Goal: Book appointment/travel/reservation

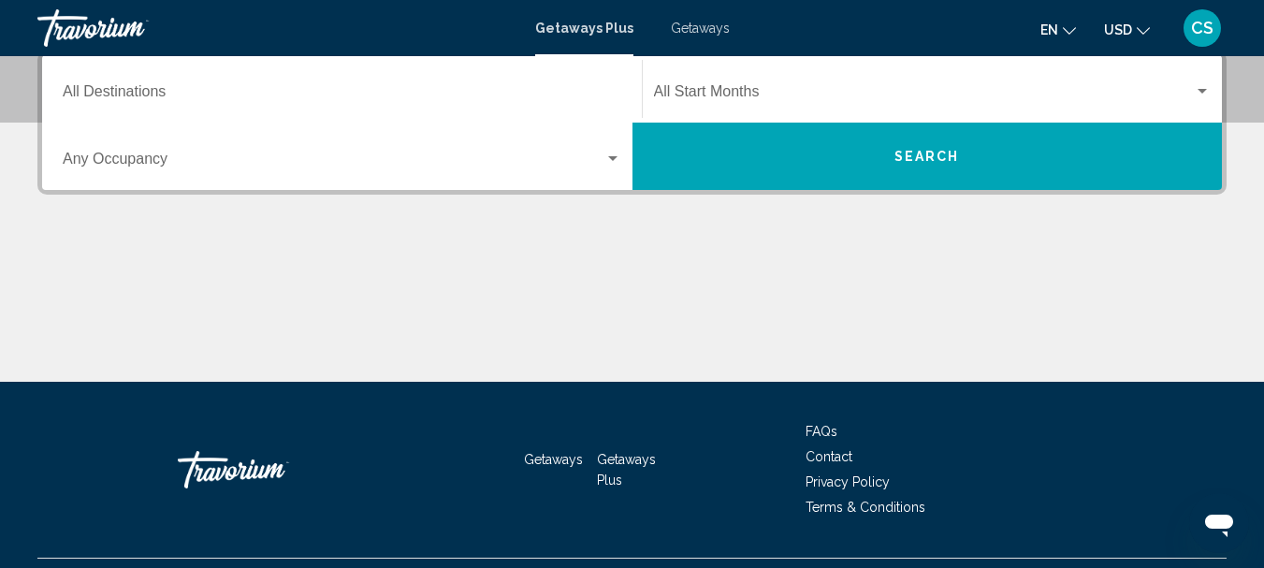
scroll to position [468, 0]
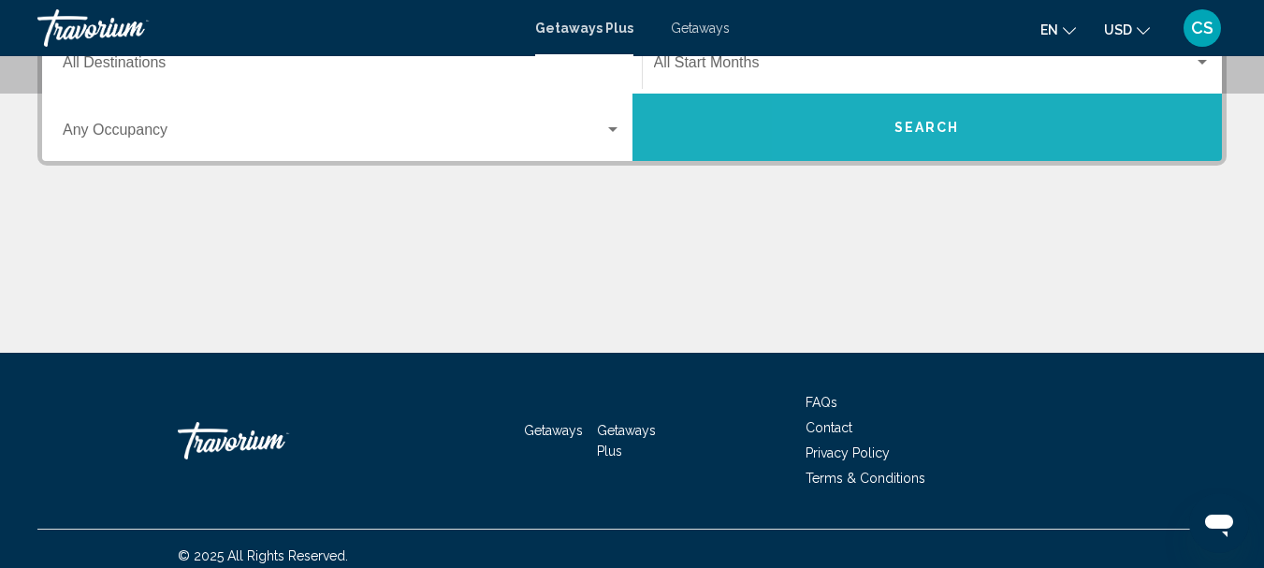
click at [879, 121] on button "Search" at bounding box center [928, 127] width 590 height 67
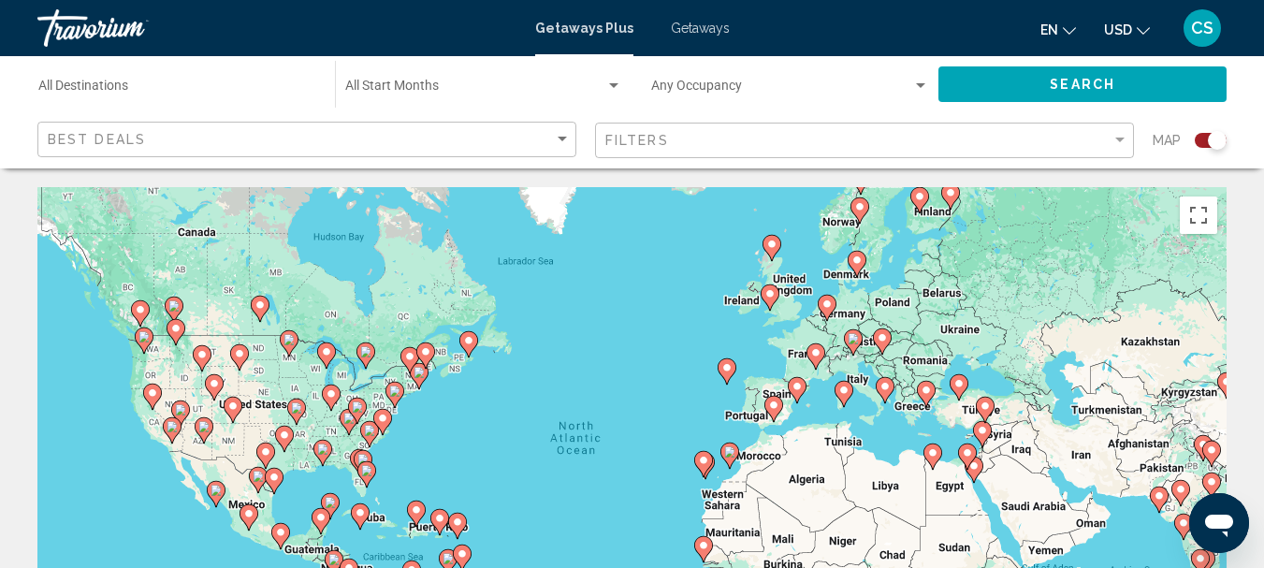
click at [166, 304] on icon "Main content" at bounding box center [173, 310] width 17 height 24
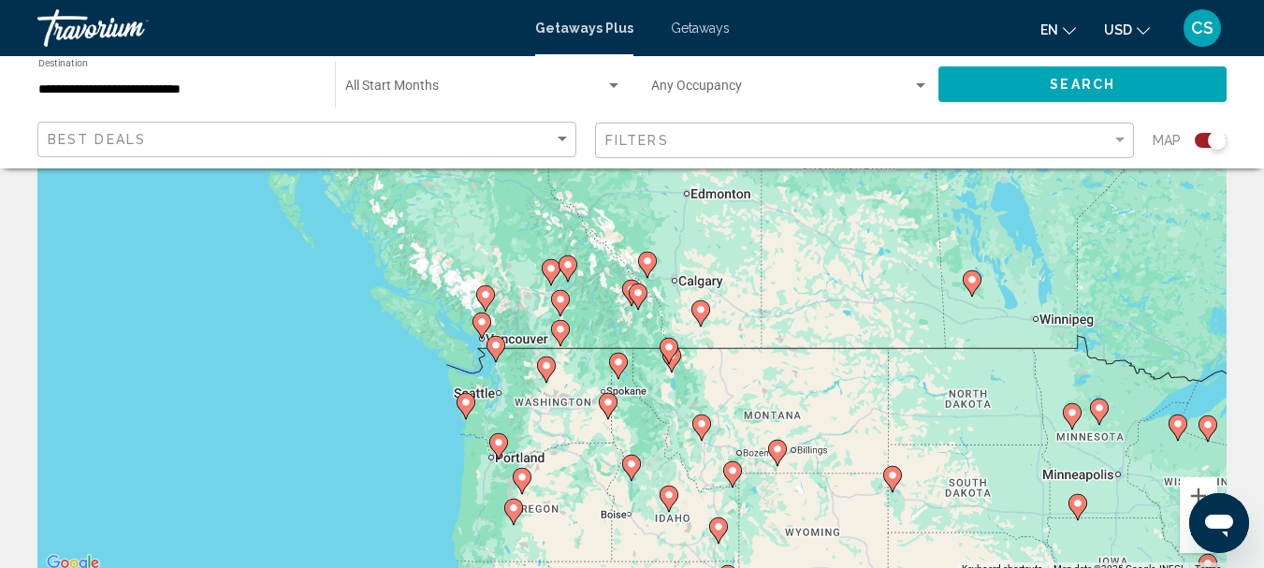
scroll to position [187, 0]
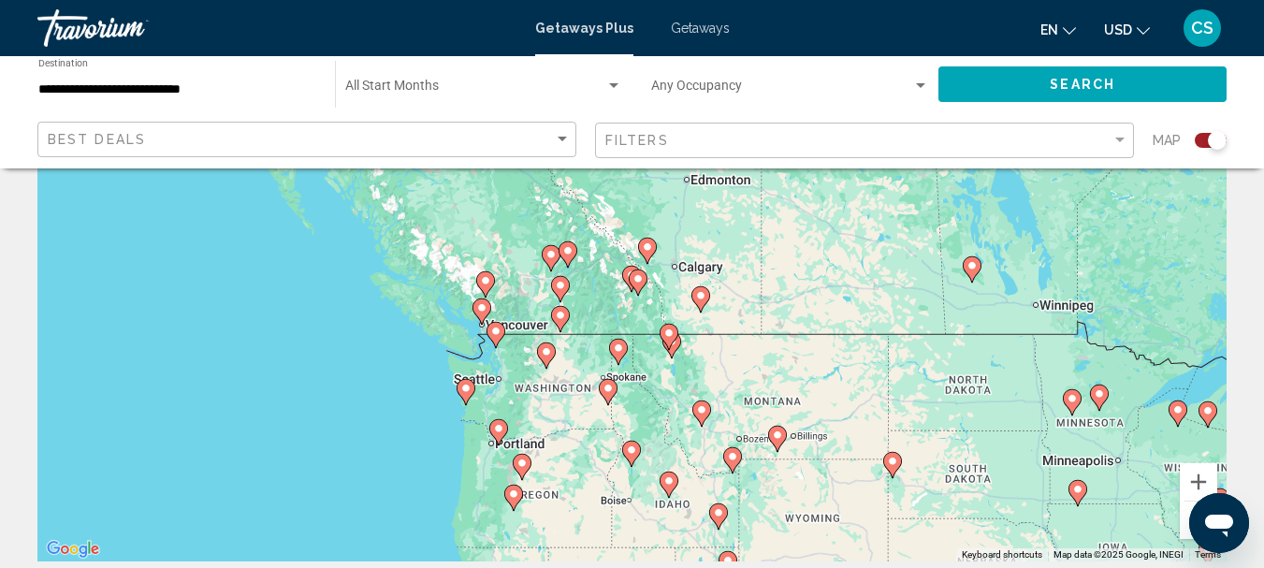
click at [479, 301] on icon "Main content" at bounding box center [481, 311] width 17 height 24
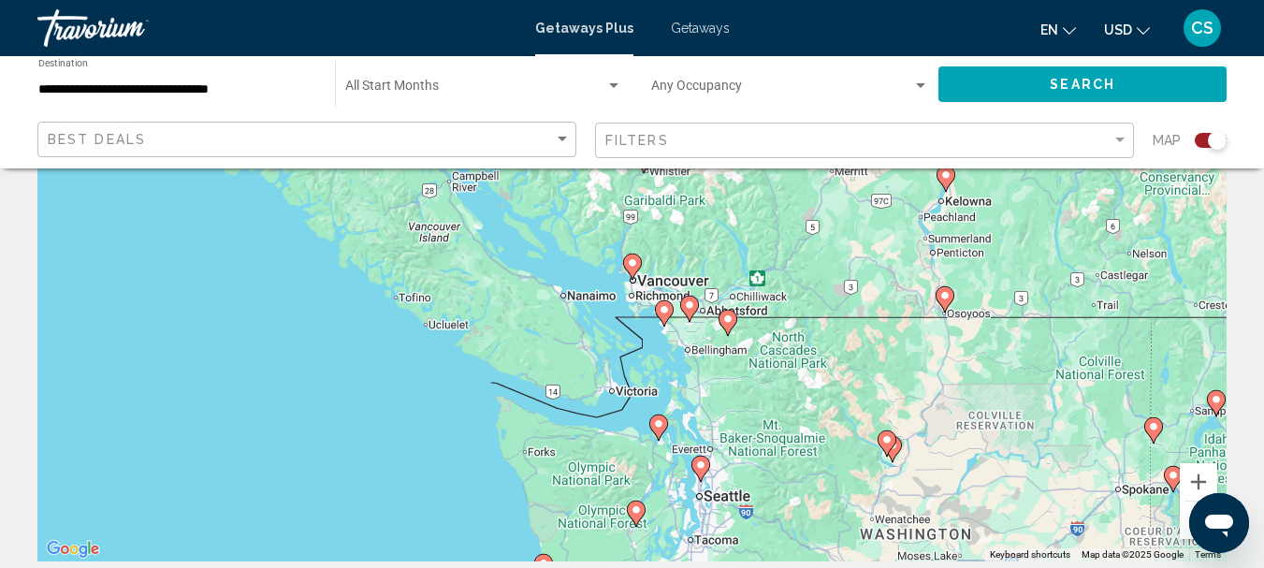
click at [662, 301] on icon "Main content" at bounding box center [664, 313] width 19 height 26
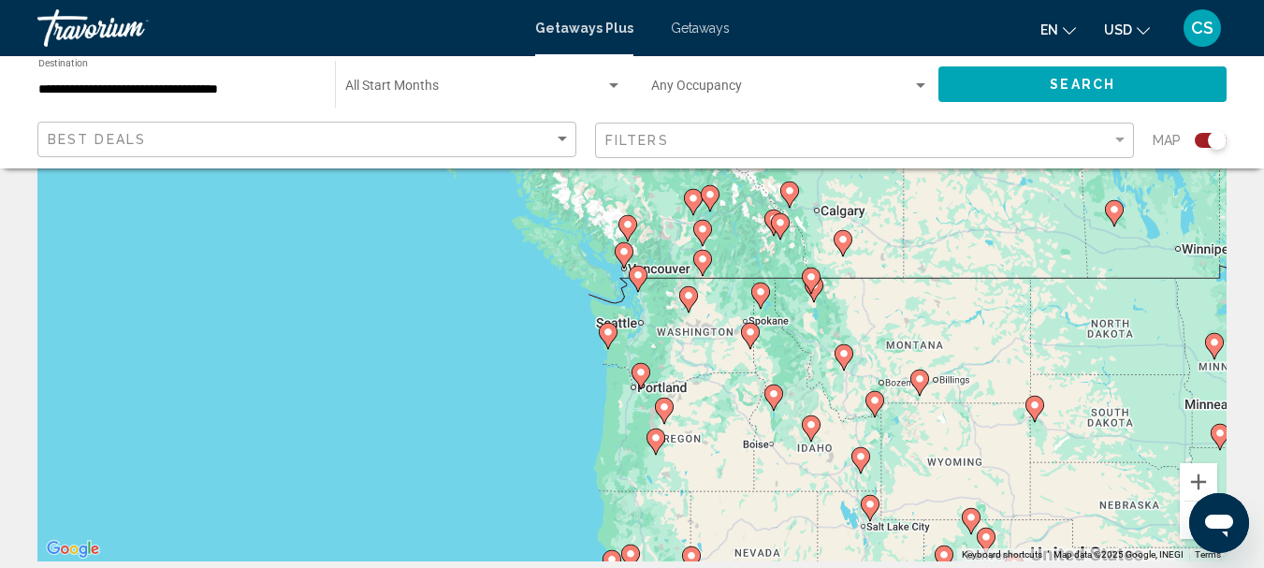
click at [620, 249] on image "Main content" at bounding box center [624, 251] width 11 height 11
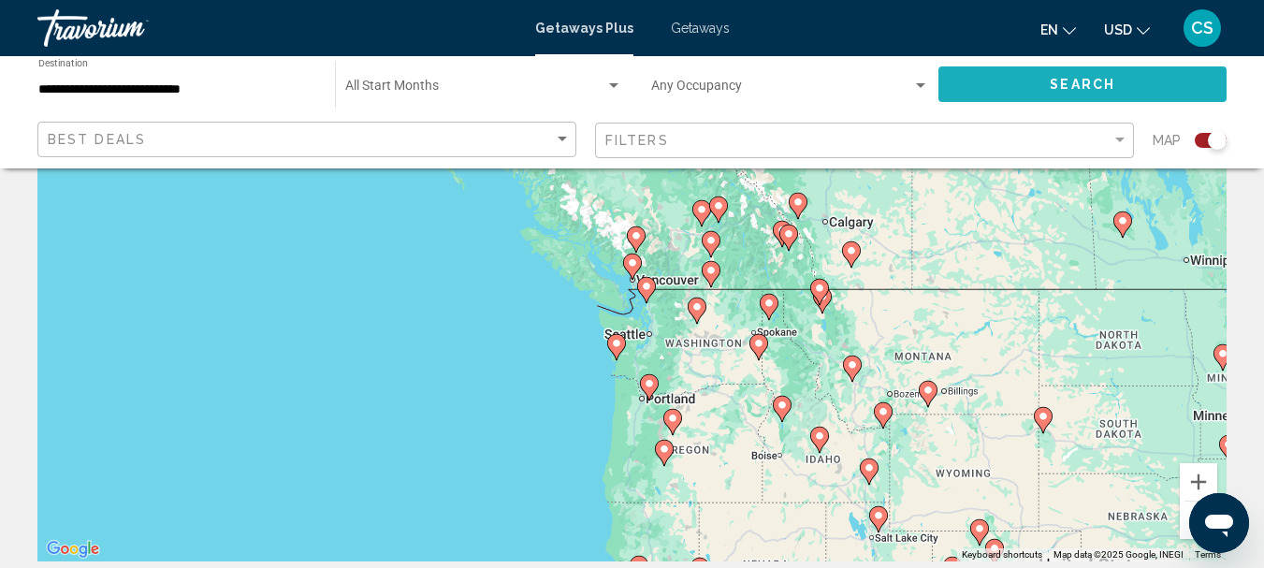
drag, startPoint x: 265, startPoint y: 109, endPoint x: 1079, endPoint y: 77, distance: 814.8
click at [1079, 78] on span "Search" at bounding box center [1083, 85] width 66 height 15
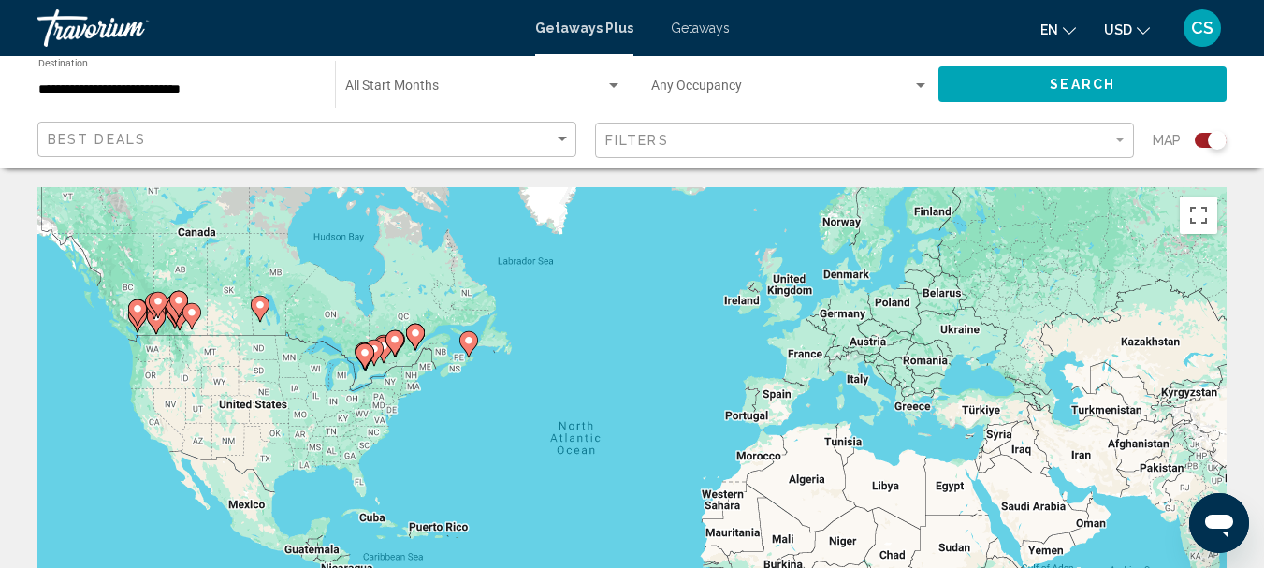
click at [157, 313] on icon "Main content" at bounding box center [157, 305] width 17 height 24
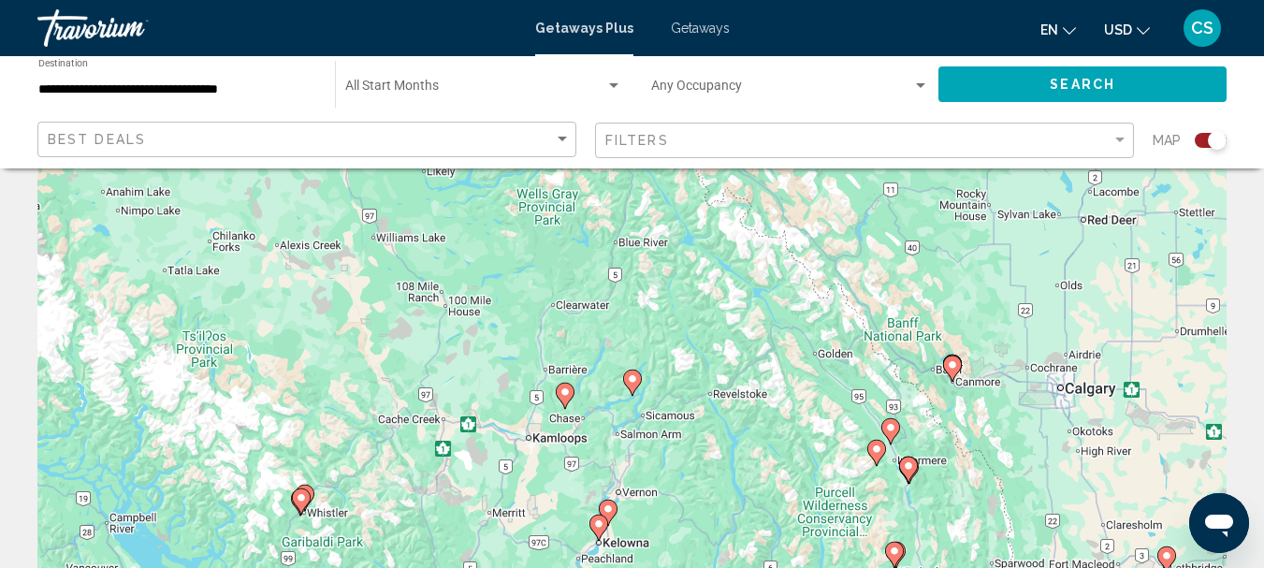
scroll to position [374, 0]
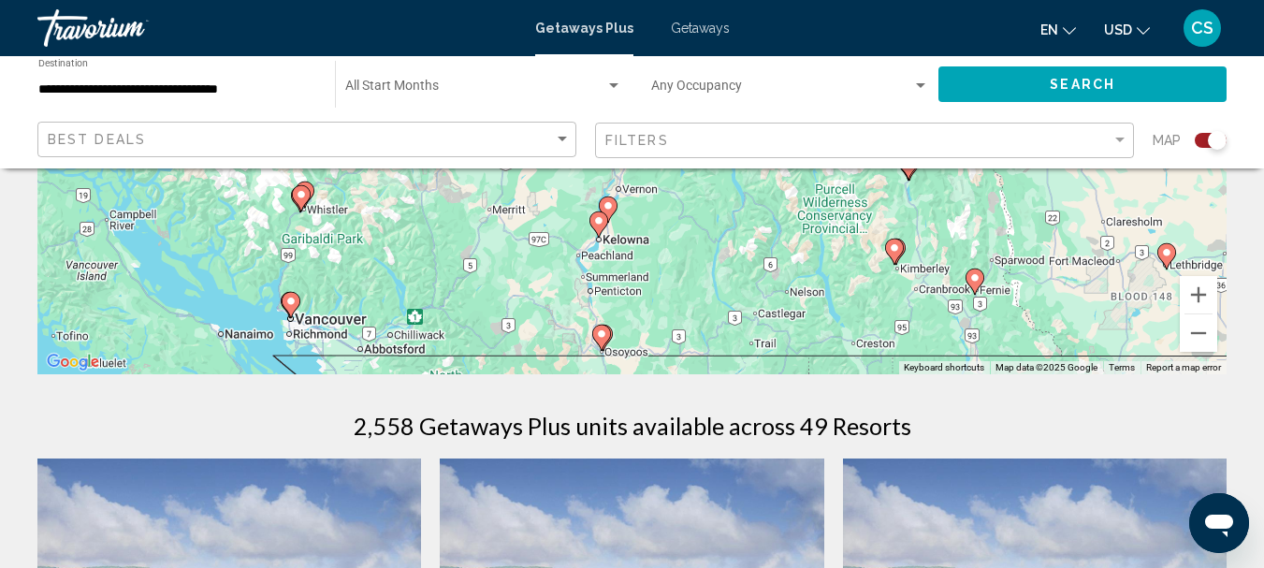
click at [286, 297] on image "Main content" at bounding box center [290, 301] width 11 height 11
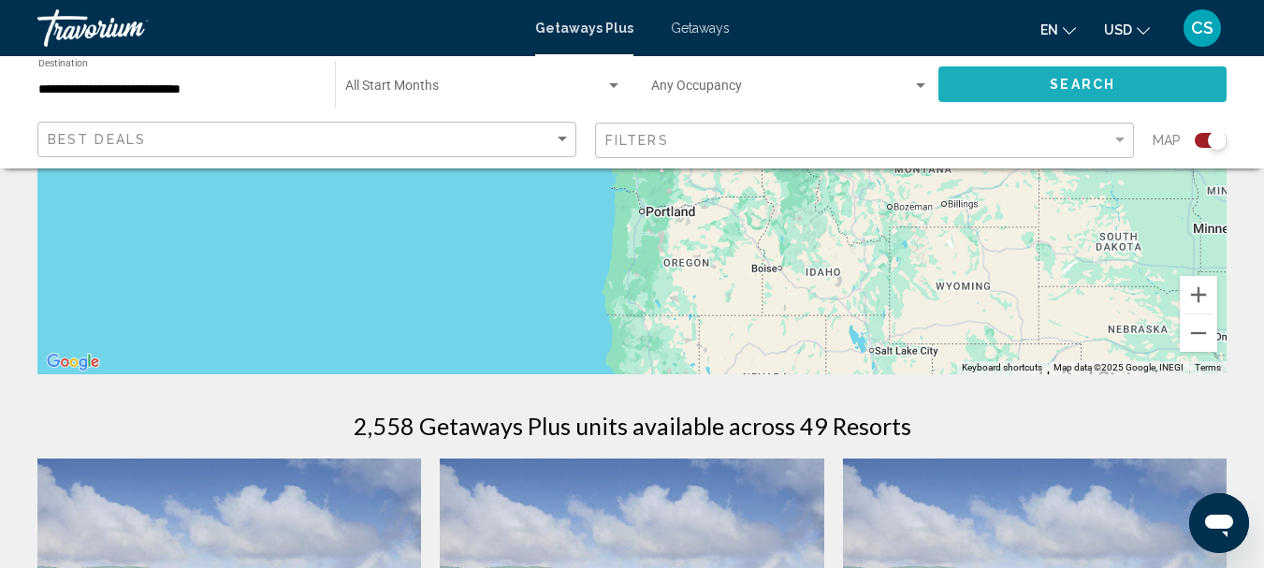
click at [1096, 78] on span "Search" at bounding box center [1083, 85] width 66 height 15
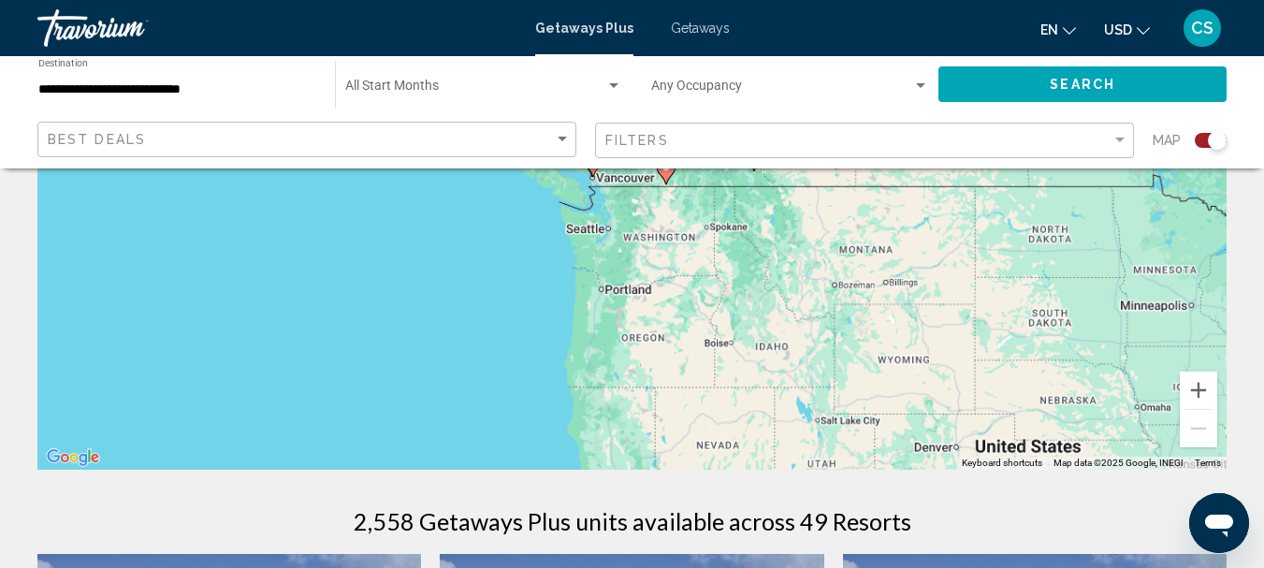
scroll to position [0, 0]
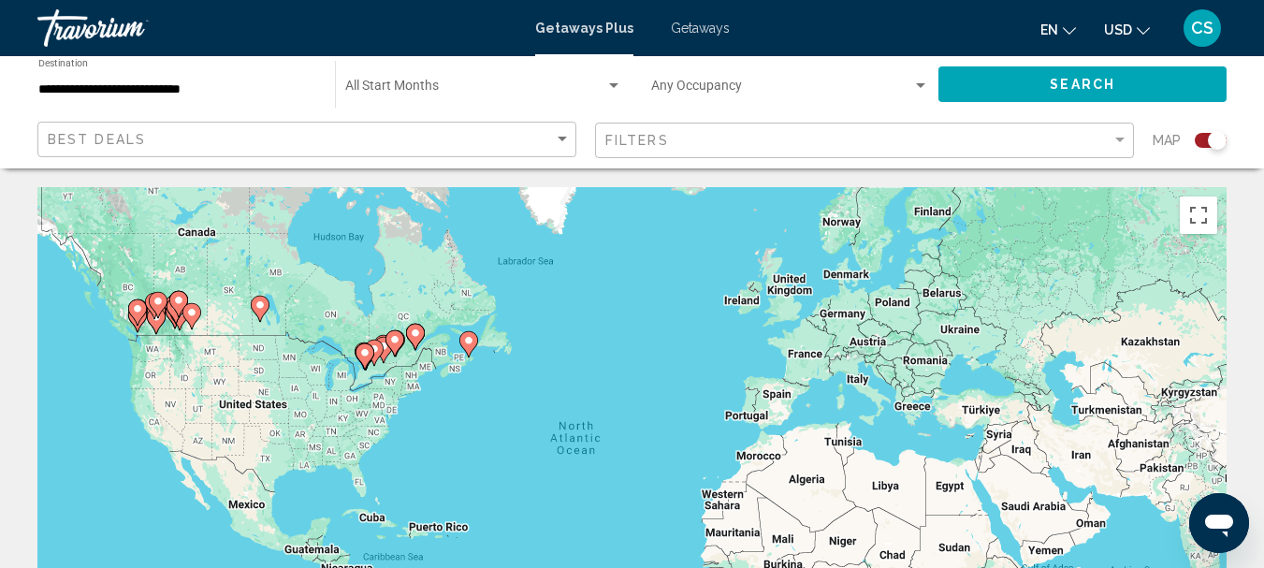
click at [154, 314] on gmp-advanced-marker "Main content" at bounding box center [158, 305] width 19 height 28
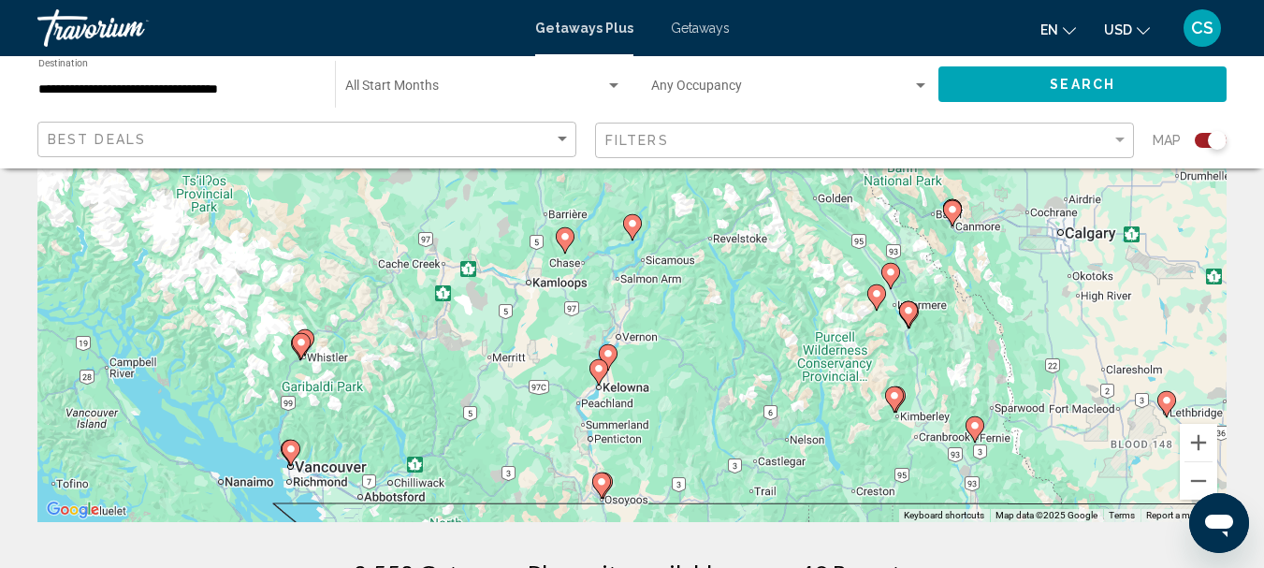
scroll to position [281, 0]
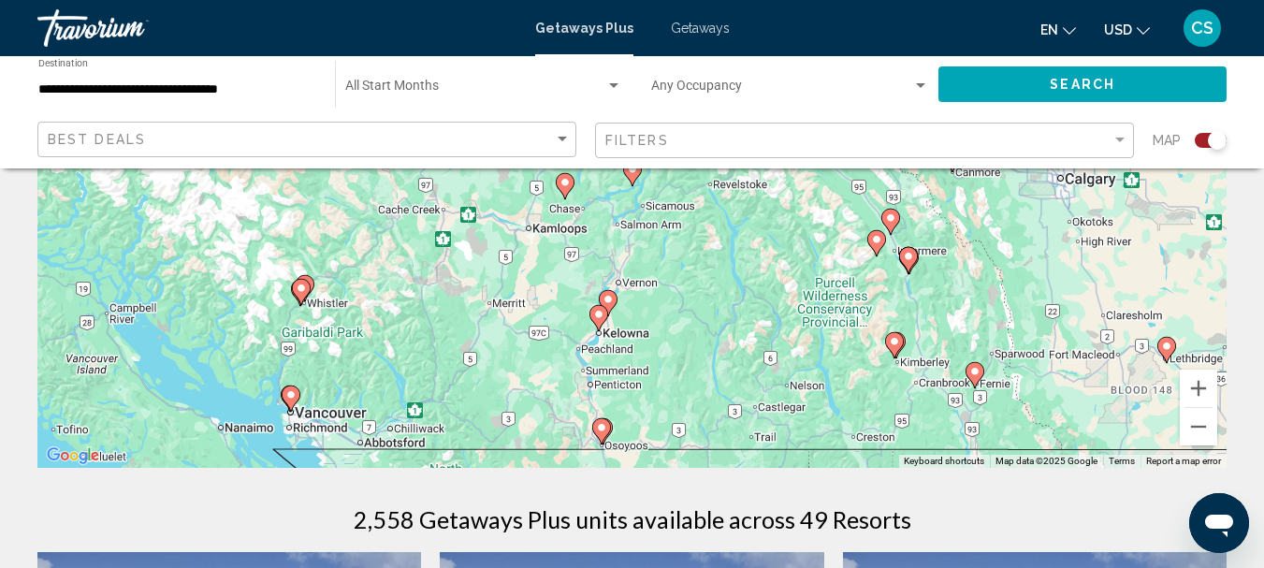
click at [293, 391] on image "Main content" at bounding box center [290, 394] width 11 height 11
type input "**********"
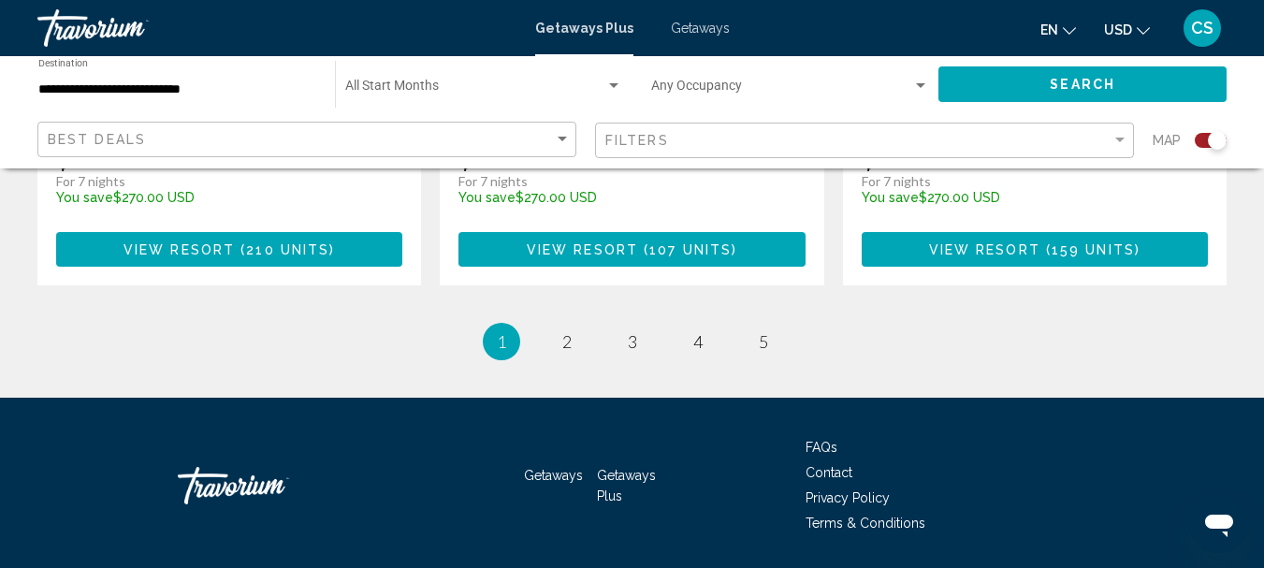
scroll to position [3231, 0]
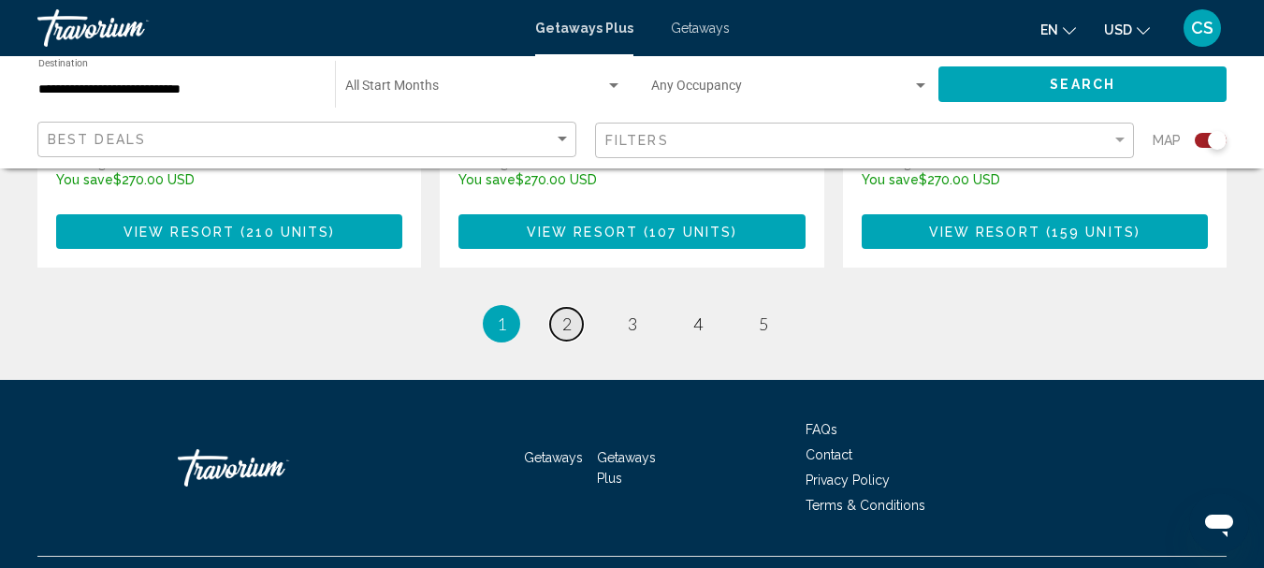
click at [567, 313] on span "2" at bounding box center [566, 323] width 9 height 21
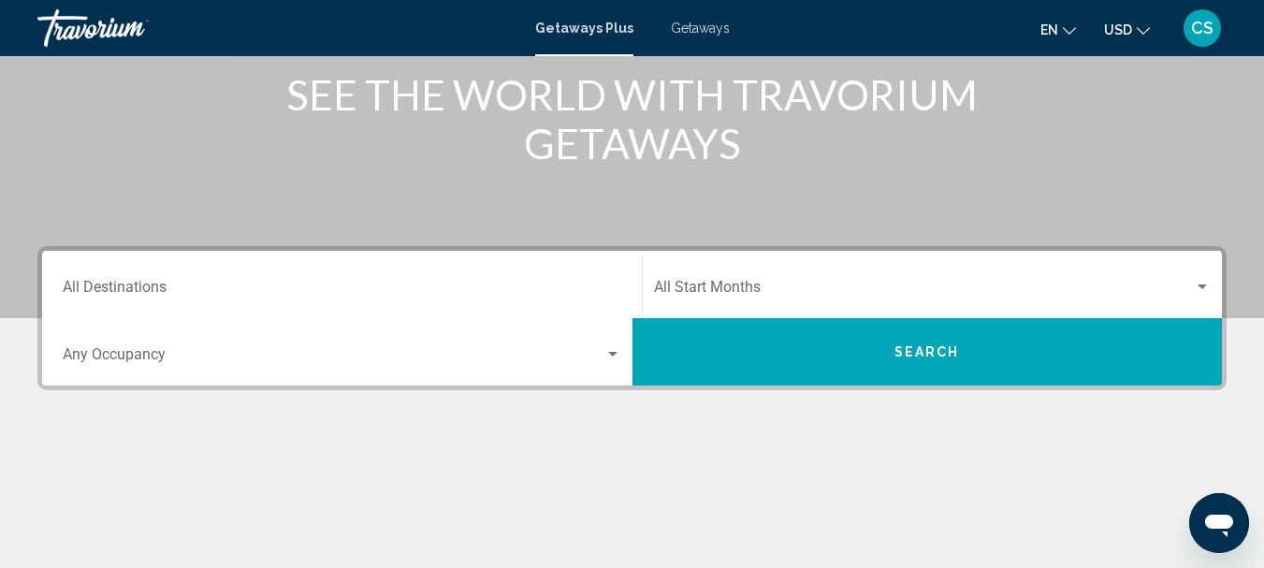
scroll to position [281, 0]
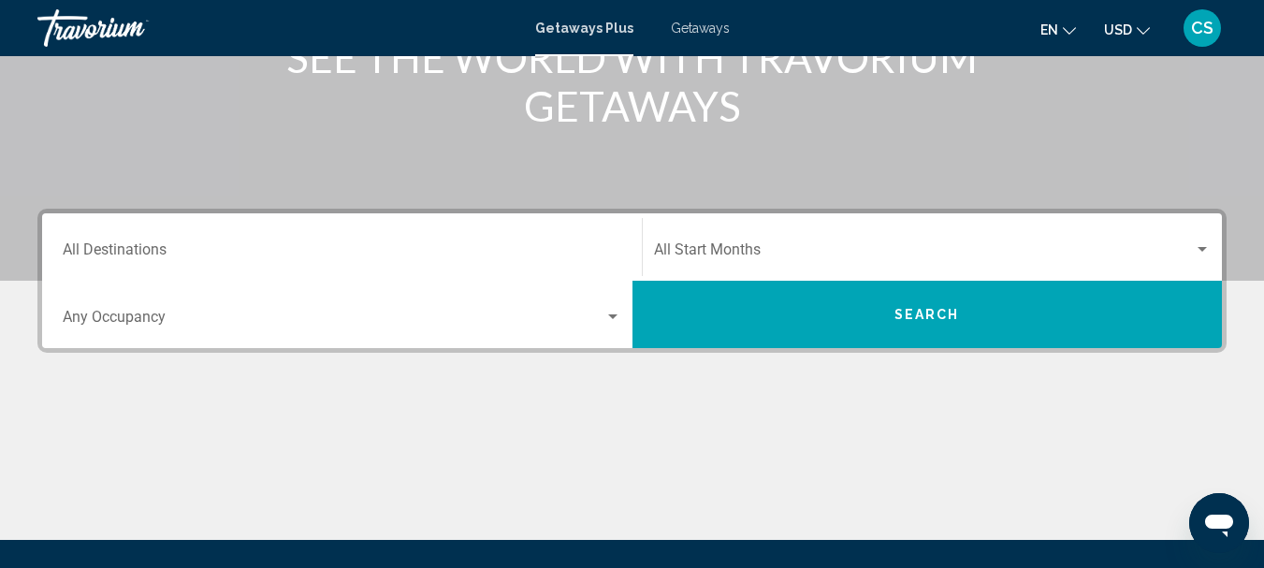
click at [144, 243] on div "Destination All Destinations" at bounding box center [342, 247] width 559 height 59
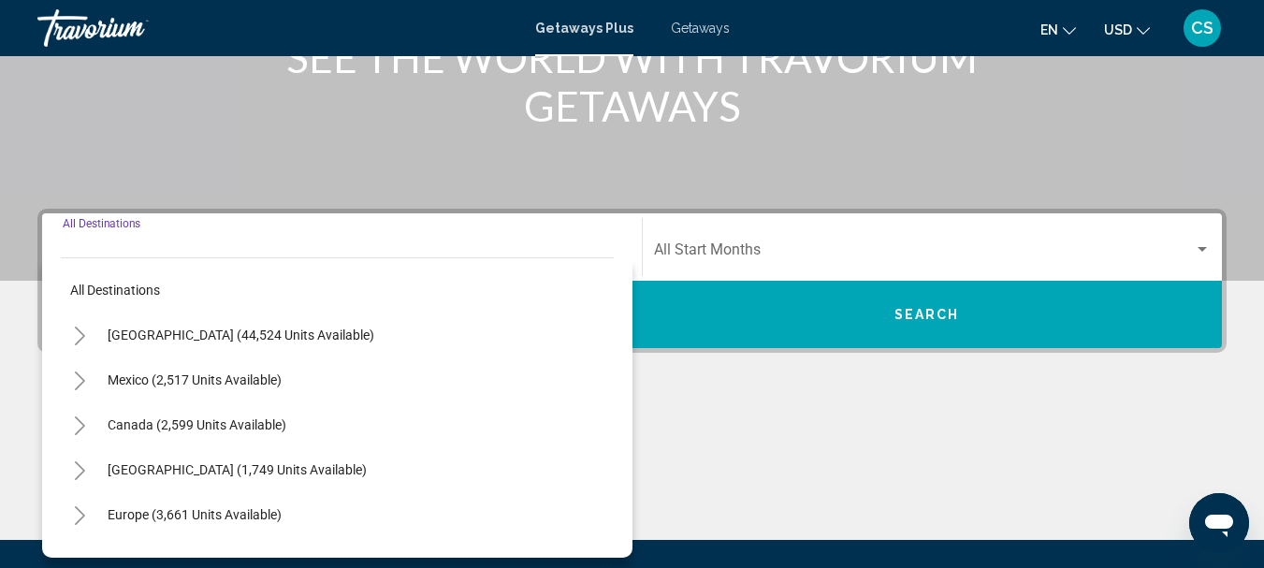
scroll to position [429, 0]
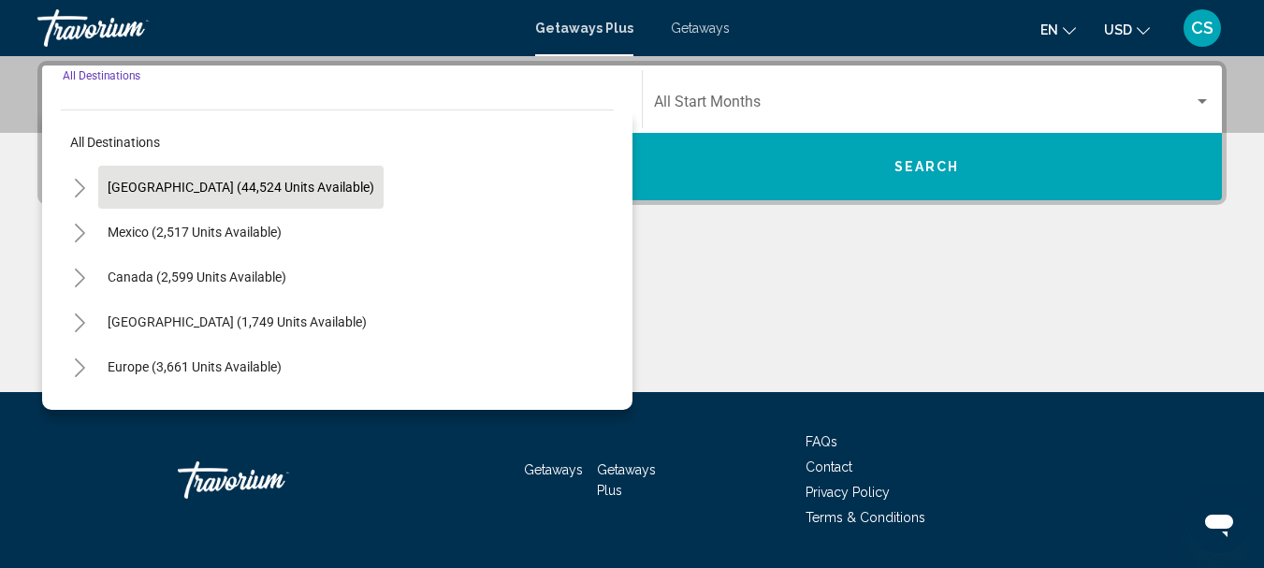
click at [213, 185] on span "[GEOGRAPHIC_DATA] (44,524 units available)" at bounding box center [241, 187] width 267 height 15
type input "**********"
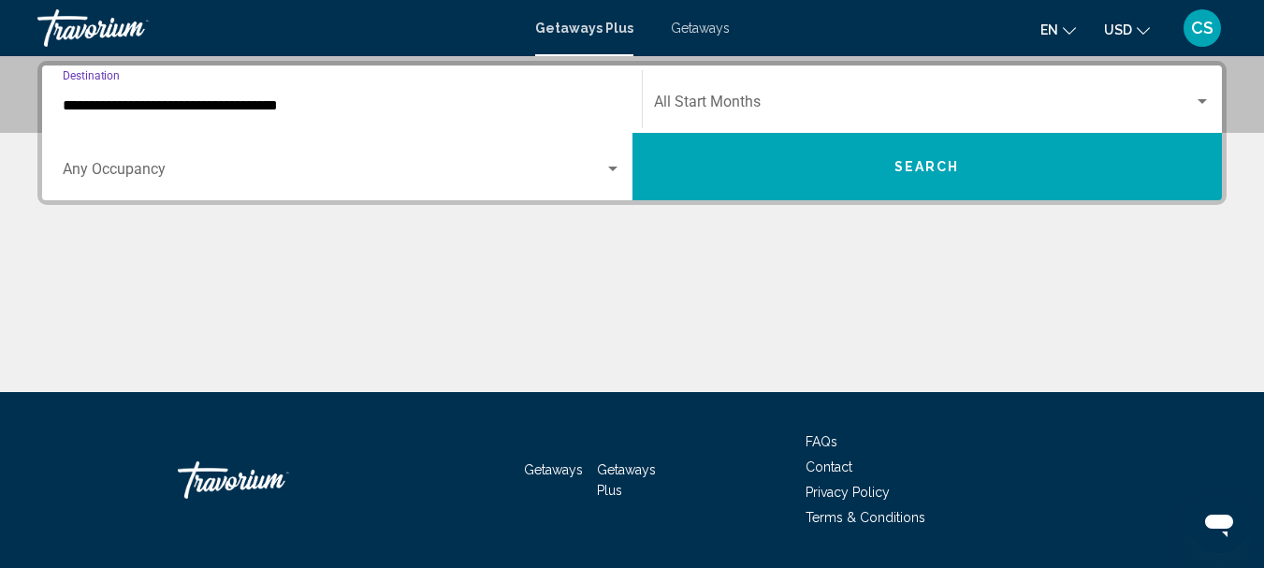
click at [971, 164] on button "Search" at bounding box center [928, 166] width 590 height 67
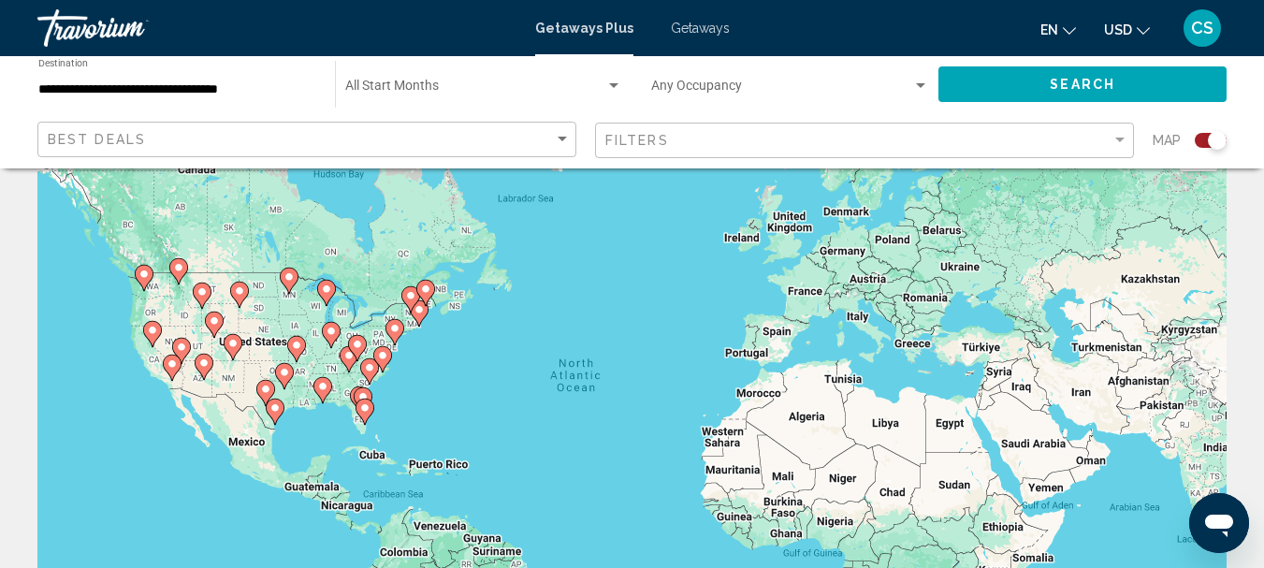
scroll to position [94, 0]
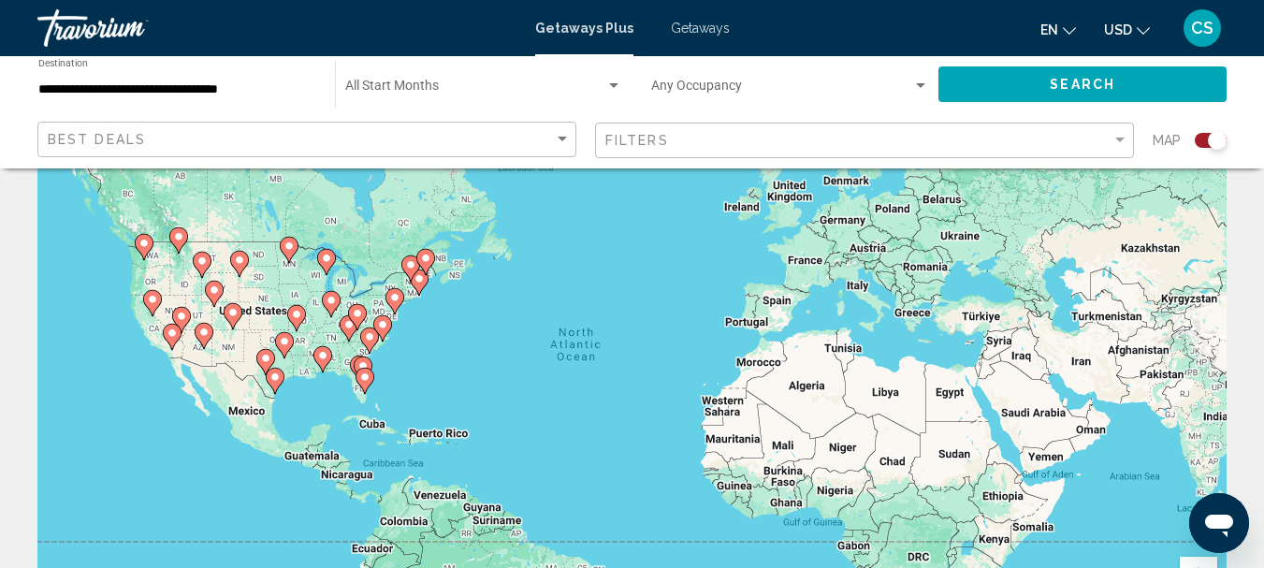
click at [180, 309] on icon "Main content" at bounding box center [180, 320] width 17 height 24
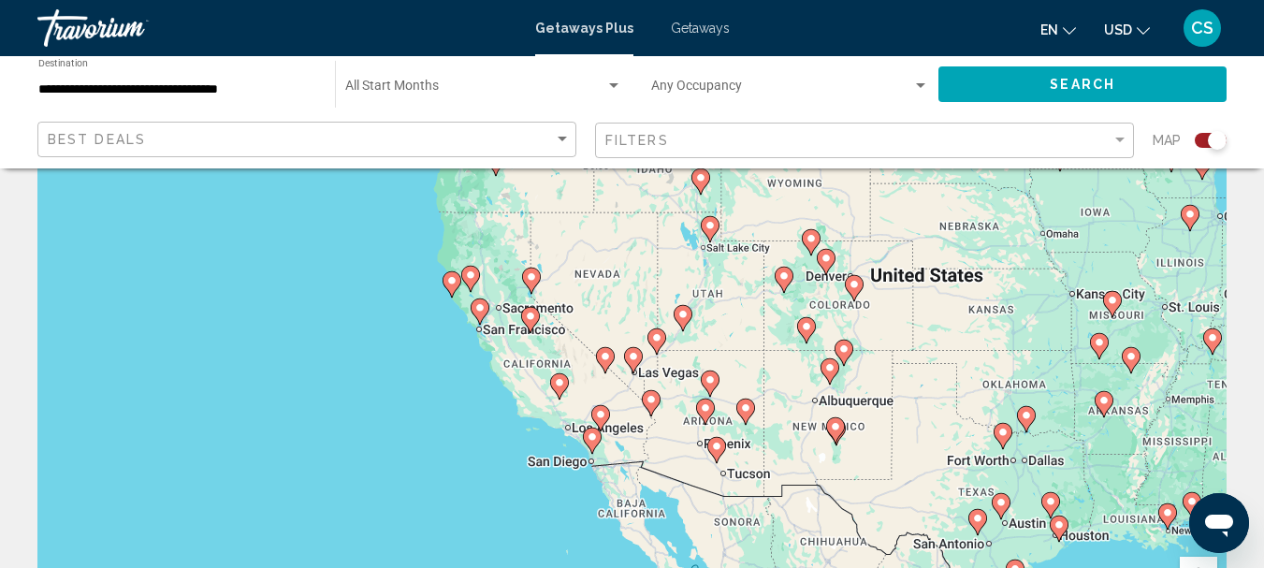
scroll to position [187, 0]
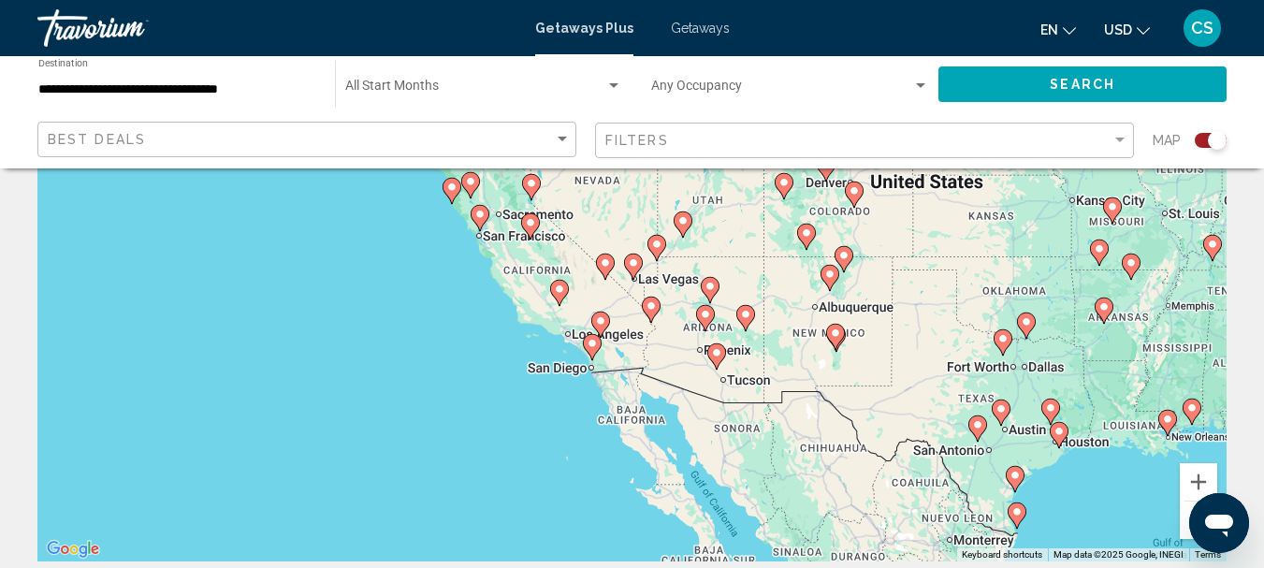
click at [643, 270] on div "To activate drag with keyboard, press Alt + Enter. Once in keyboard drag state,…" at bounding box center [631, 280] width 1189 height 561
click at [629, 267] on image "Main content" at bounding box center [633, 262] width 11 height 11
type input "**********"
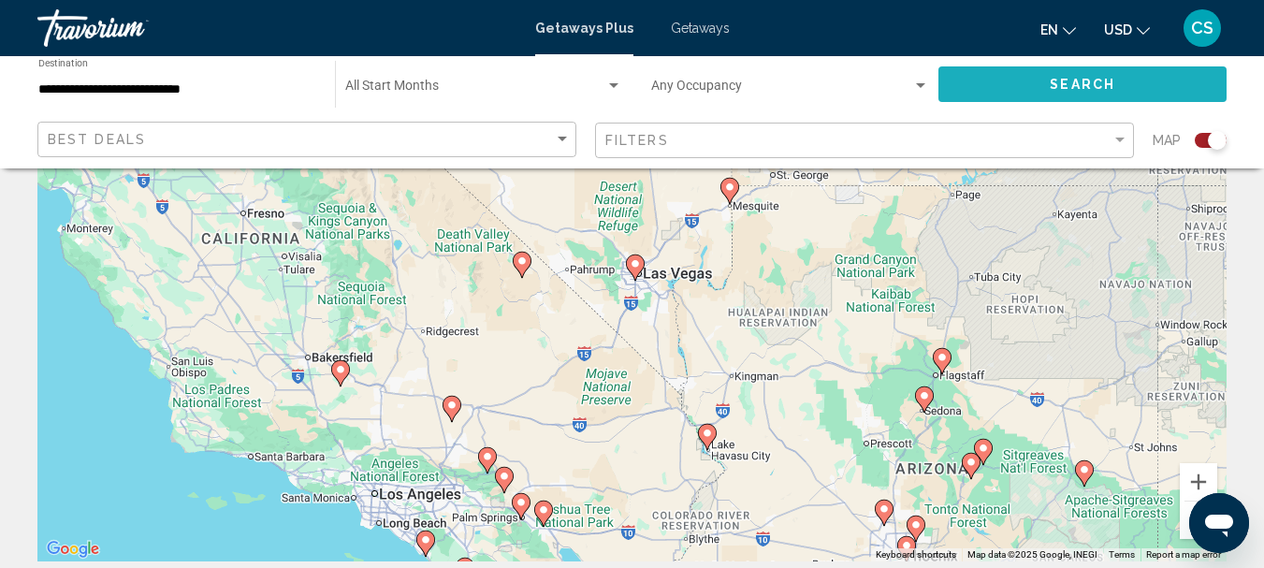
click at [1088, 73] on button "Search" at bounding box center [1083, 83] width 288 height 35
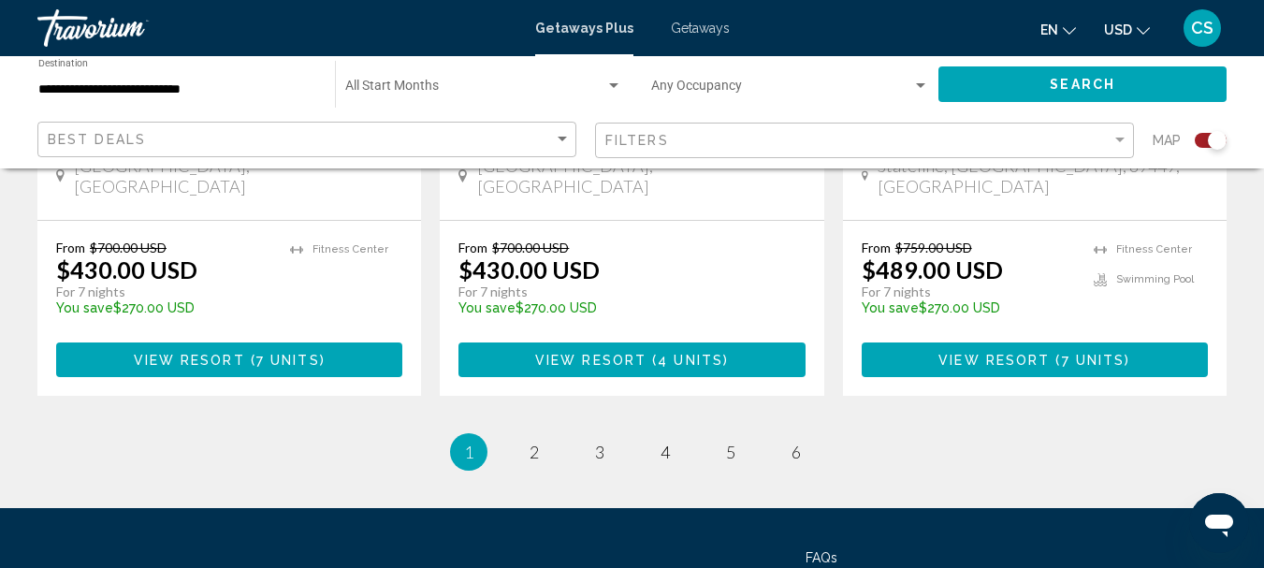
scroll to position [3175, 0]
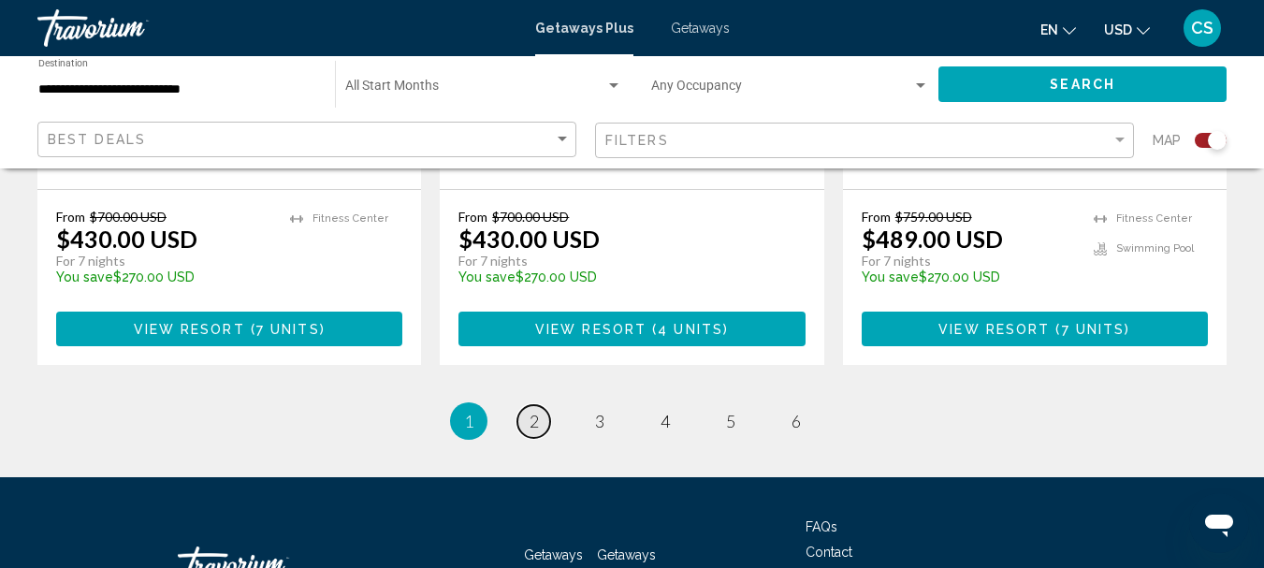
click at [530, 411] on span "2" at bounding box center [534, 421] width 9 height 21
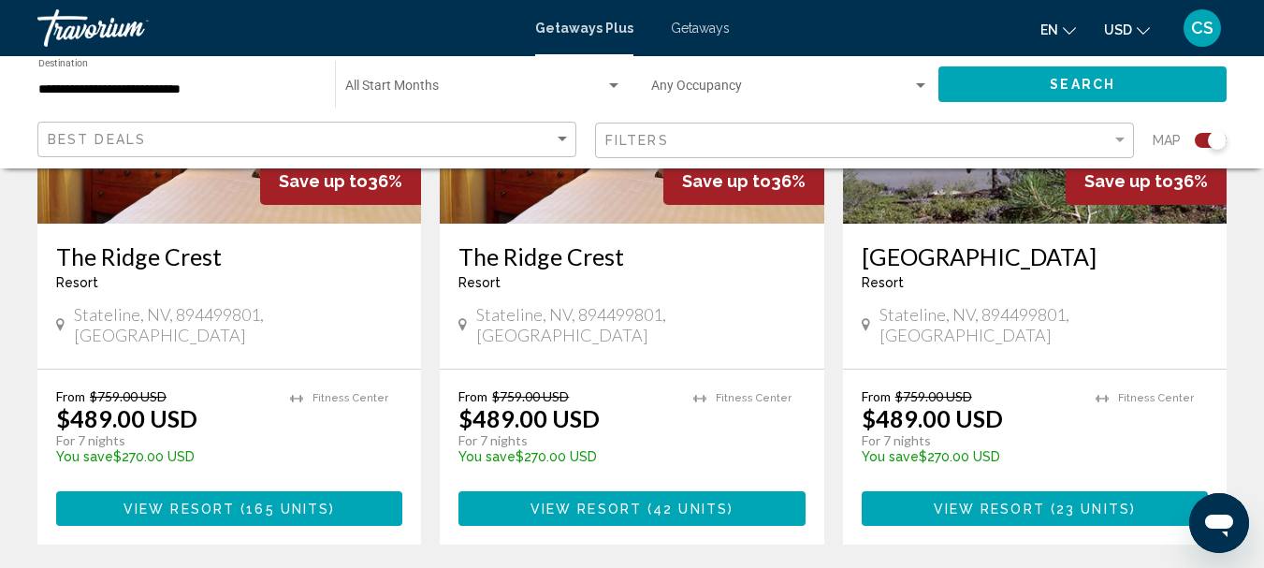
scroll to position [842, 0]
